Goal: Task Accomplishment & Management: Manage account settings

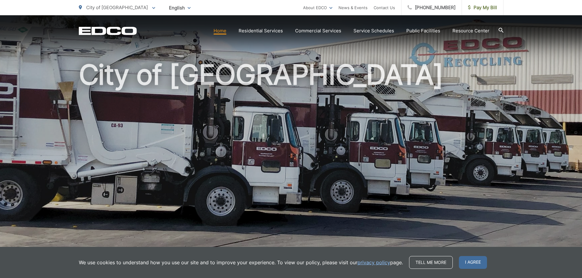
scroll to position [31, 0]
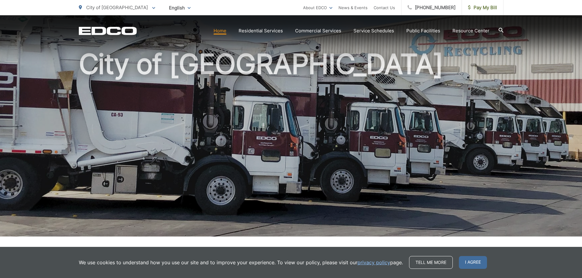
click at [224, 32] on link "Home" at bounding box center [219, 30] width 13 height 7
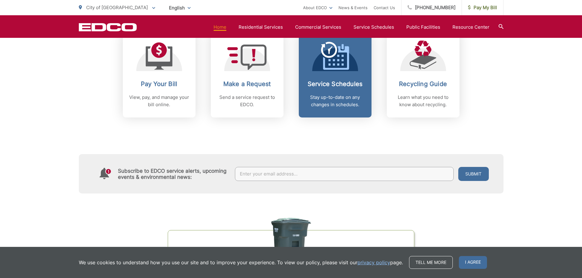
scroll to position [275, 0]
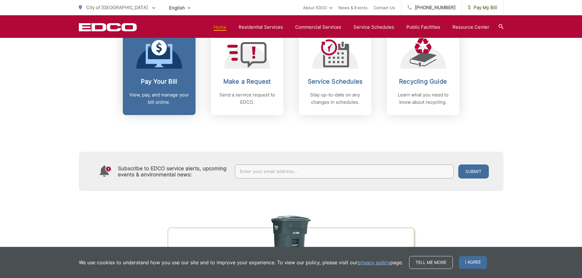
click at [162, 61] on icon at bounding box center [159, 55] width 27 height 23
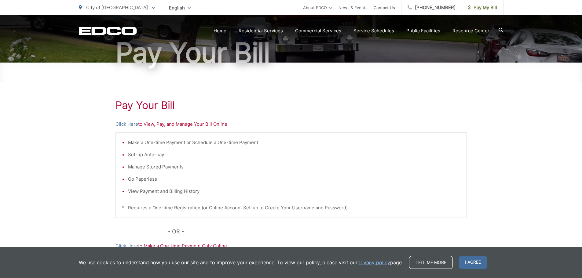
scroll to position [61, 0]
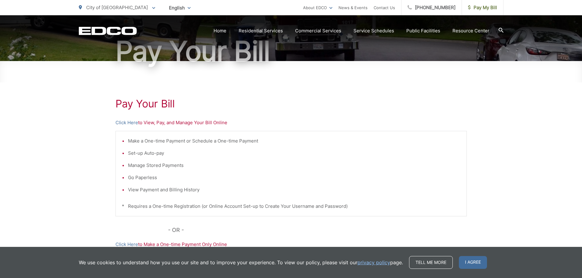
click at [158, 123] on p "Click Here to View, Pay, and Manage Your Bill Online" at bounding box center [290, 122] width 351 height 7
click at [128, 121] on link "Click Here" at bounding box center [126, 122] width 23 height 7
